Goal: Check status: Check status

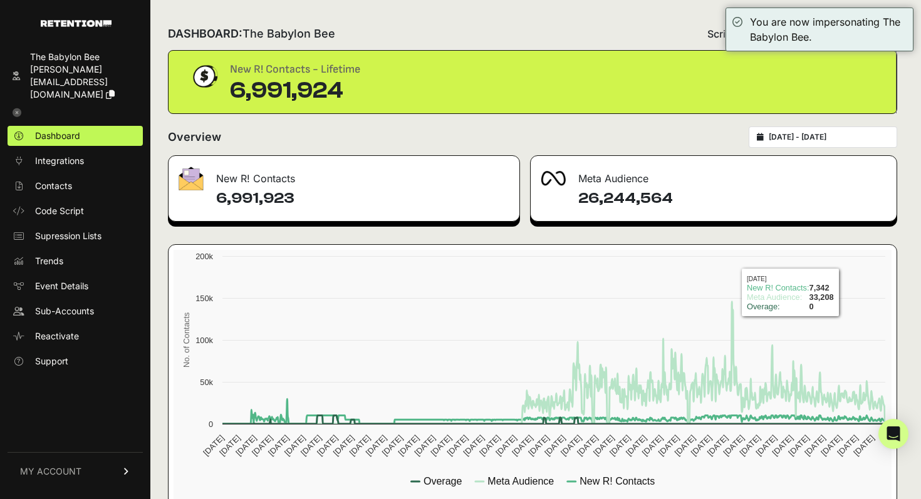
scroll to position [24, 0]
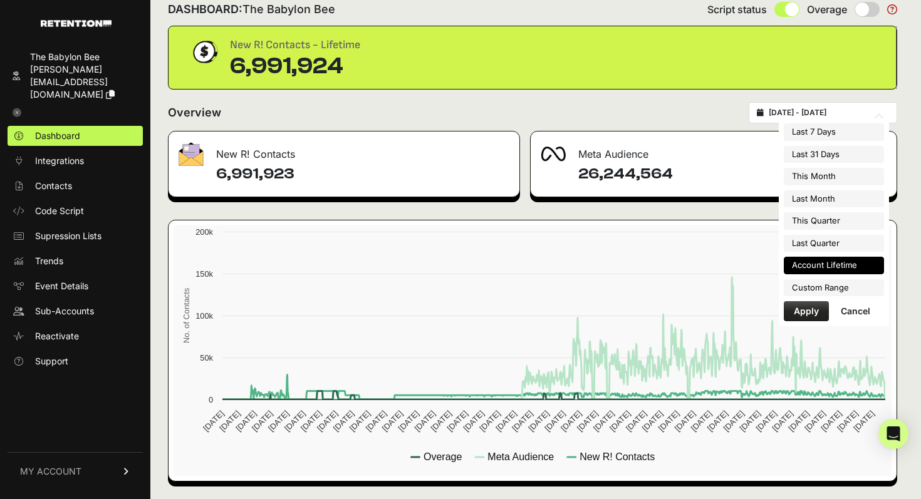
click at [825, 115] on input "[DATE] - [DATE]" at bounding box center [829, 113] width 120 height 10
click at [827, 244] on li "Last Quarter" at bounding box center [834, 244] width 100 height 18
type input "[DATE] - [DATE]"
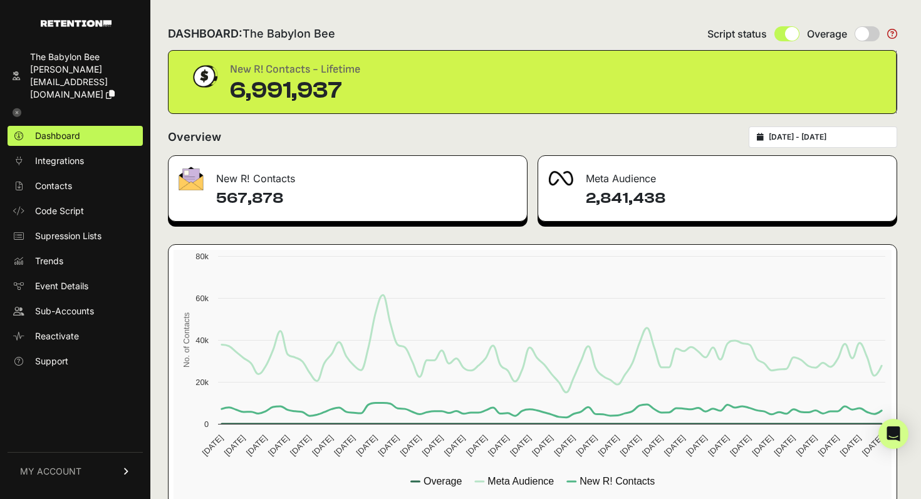
scroll to position [24, 0]
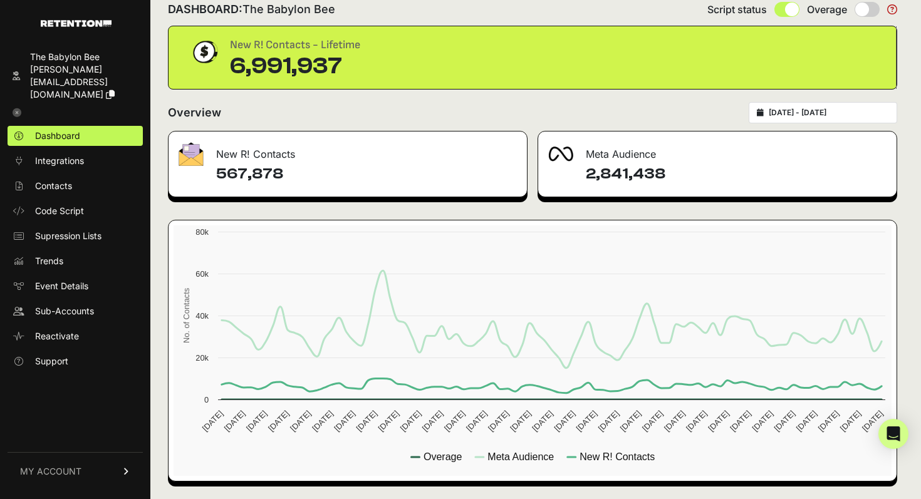
click at [16, 108] on icon at bounding box center [17, 112] width 9 height 9
